Goal: Find contact information: Find contact information

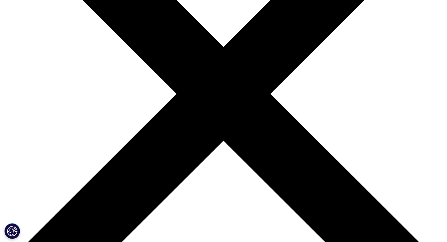
scroll to position [144, 0]
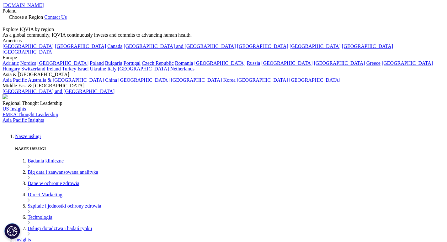
click at [43, 14] on span "Choose a Region" at bounding box center [26, 16] width 34 height 5
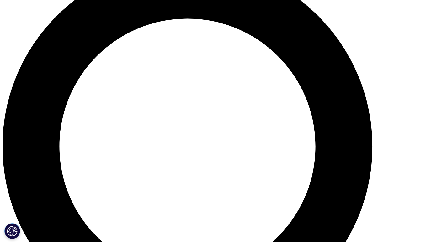
scroll to position [533, 0]
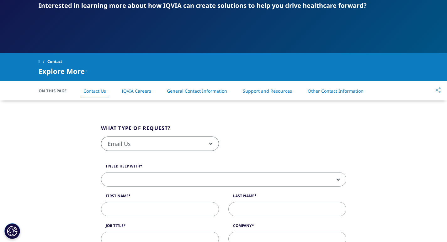
scroll to position [94, 0]
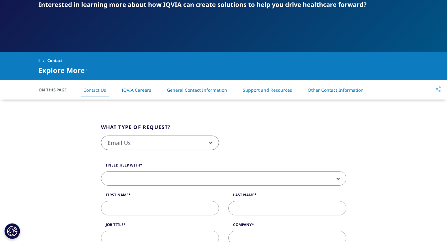
click at [185, 92] on link "General Contact Information" at bounding box center [197, 90] width 60 height 6
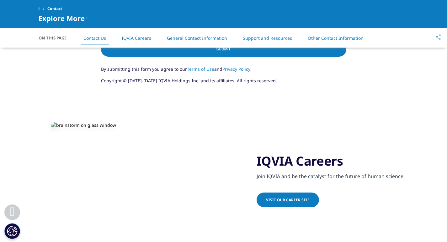
scroll to position [436, 0]
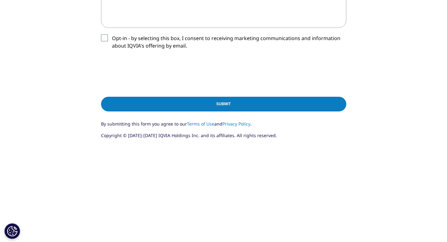
scroll to position [94, 0]
